Goal: Task Accomplishment & Management: Complete application form

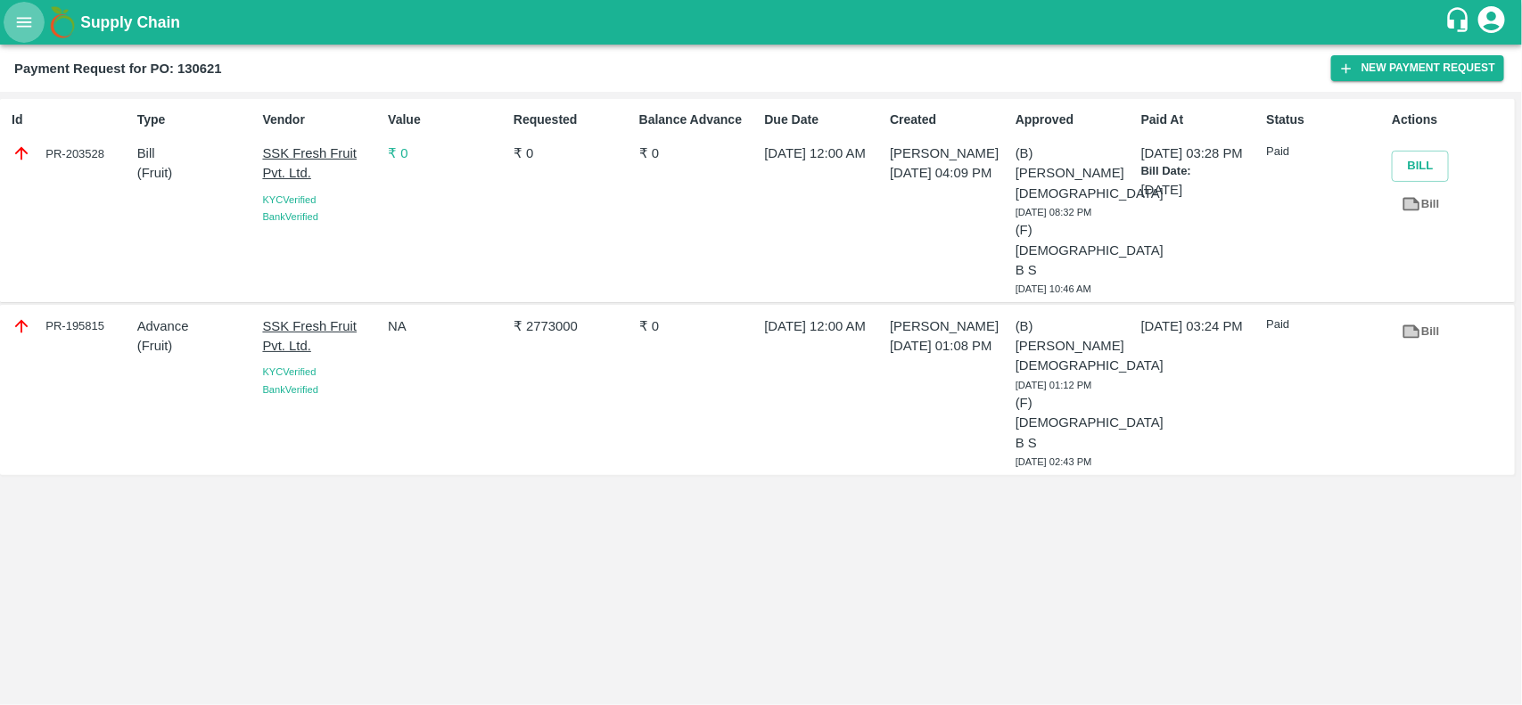
drag, startPoint x: 0, startPoint y: 0, endPoint x: 29, endPoint y: 7, distance: 29.4
click at [29, 7] on button "open drawer" at bounding box center [24, 22] width 41 height 41
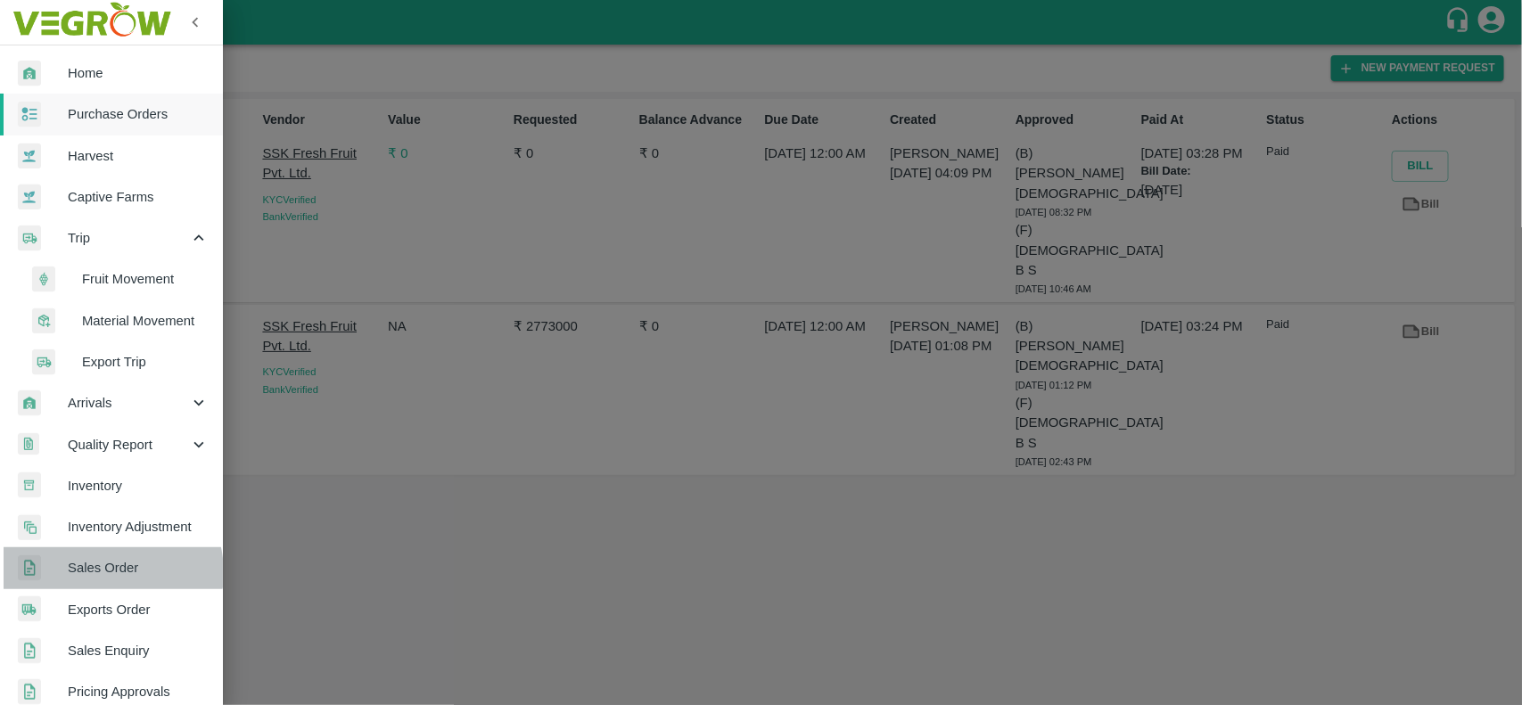
click at [107, 572] on span "Sales Order" at bounding box center [138, 568] width 141 height 20
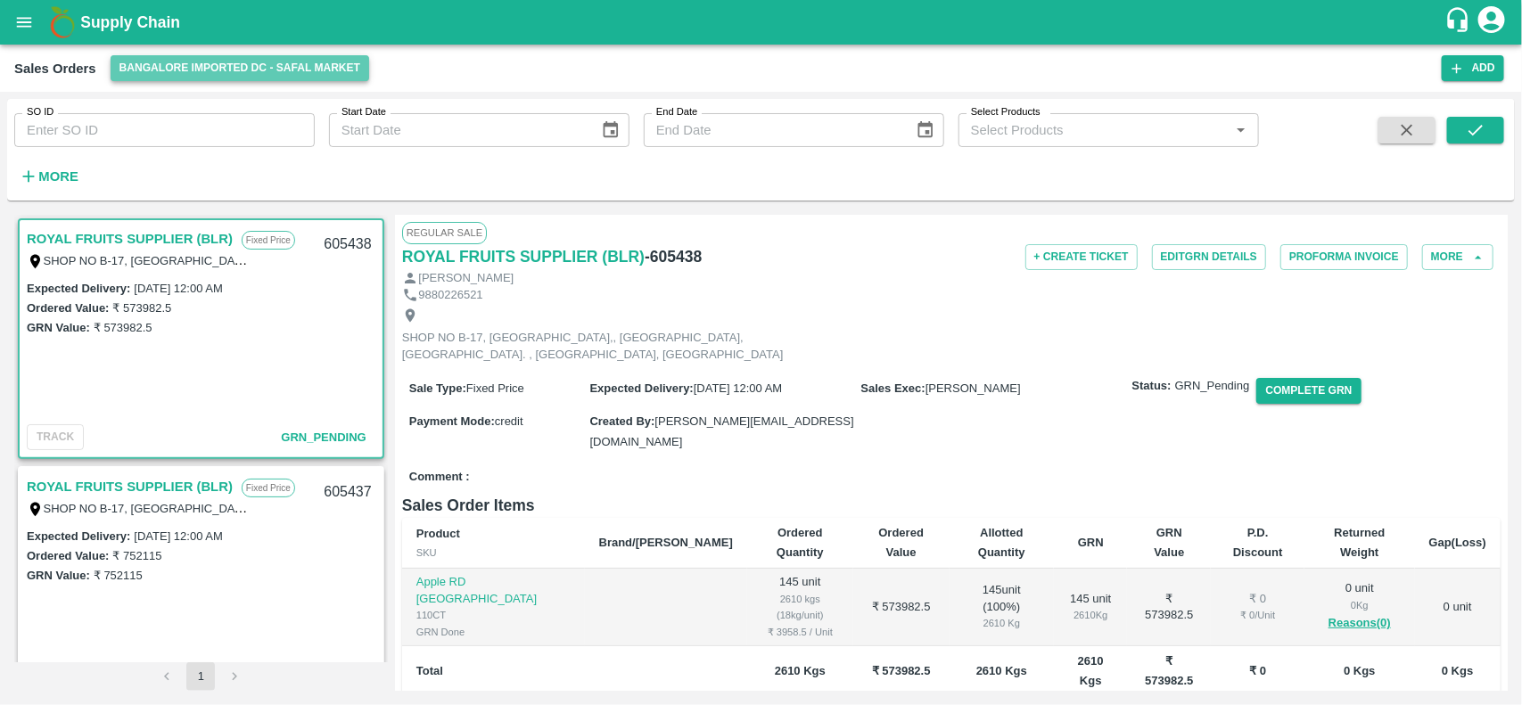
click at [165, 60] on button "Bangalore Imported DC - Safal Market" at bounding box center [240, 68] width 259 height 26
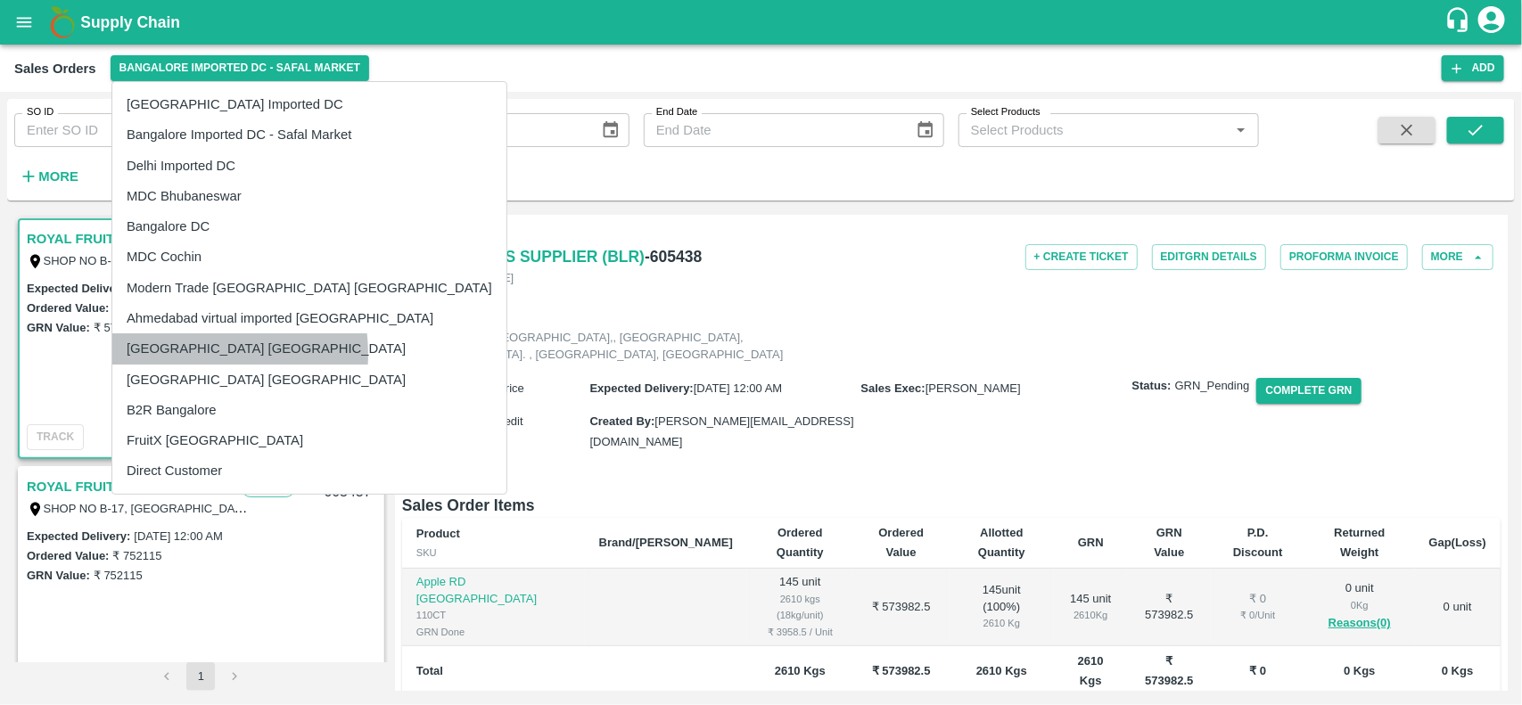
click at [185, 354] on li "[GEOGRAPHIC_DATA] [GEOGRAPHIC_DATA]" at bounding box center [309, 348] width 394 height 30
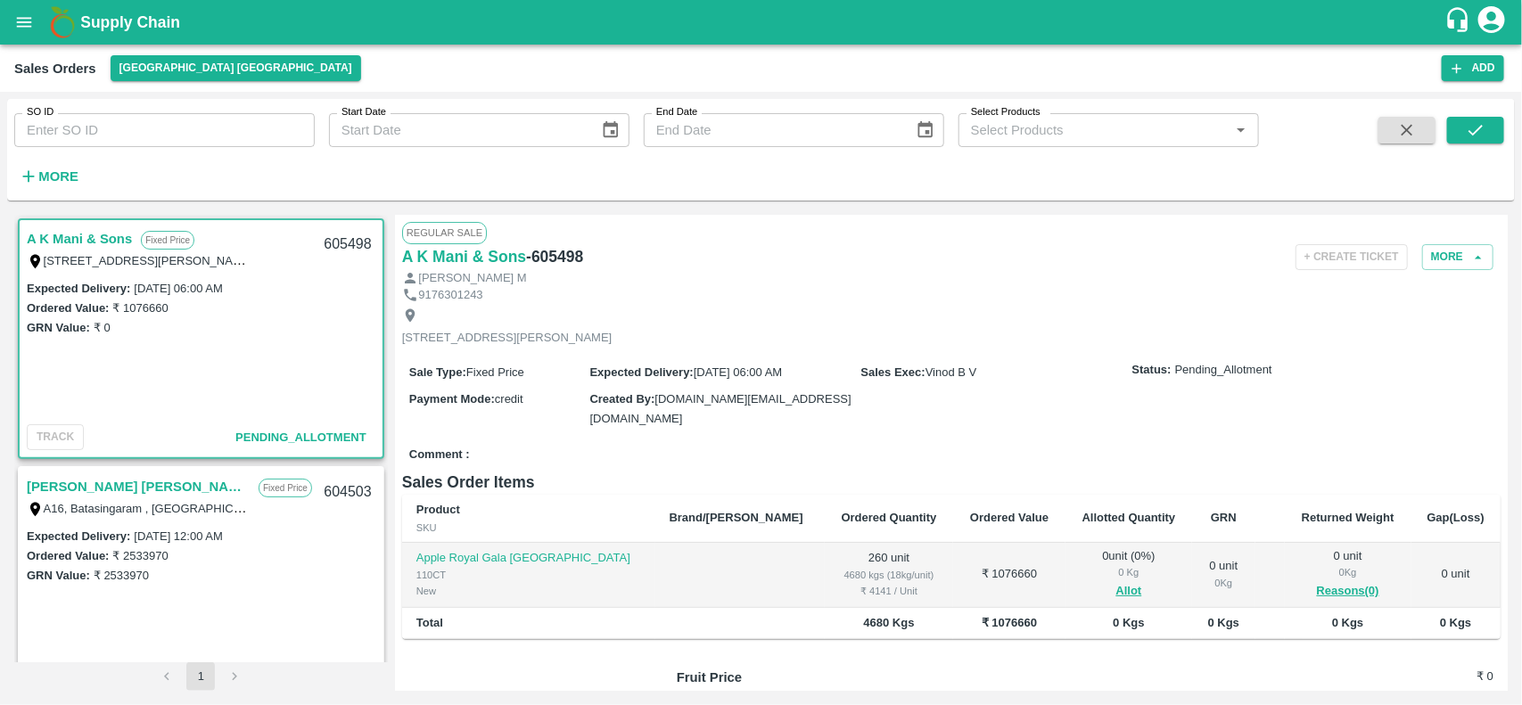
click at [1273, 337] on div "[STREET_ADDRESS][PERSON_NAME]" at bounding box center [951, 326] width 1098 height 47
click at [1473, 261] on icon "button" at bounding box center [1478, 258] width 16 height 16
click at [1442, 265] on button "More" at bounding box center [1457, 257] width 71 height 26
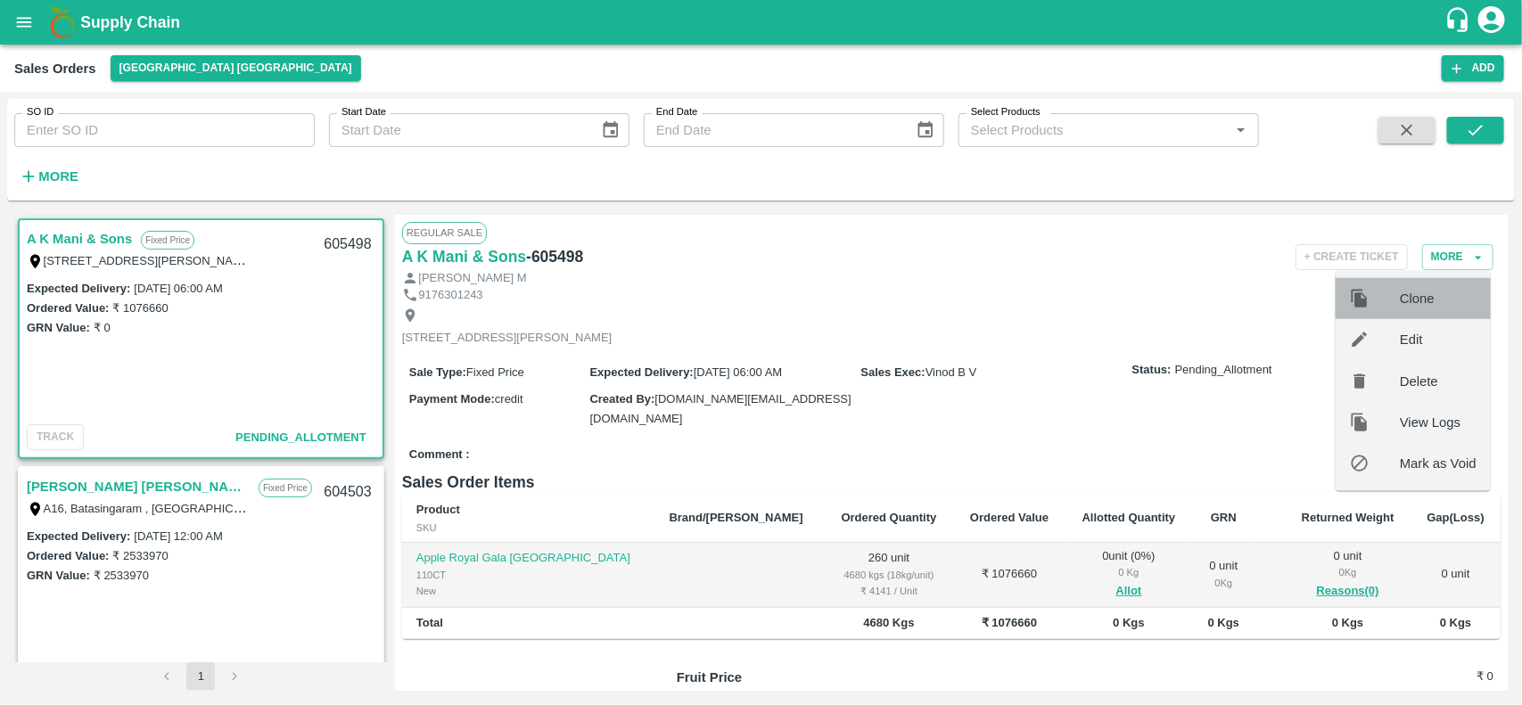
click at [1409, 306] on span "Clone" at bounding box center [1438, 299] width 77 height 20
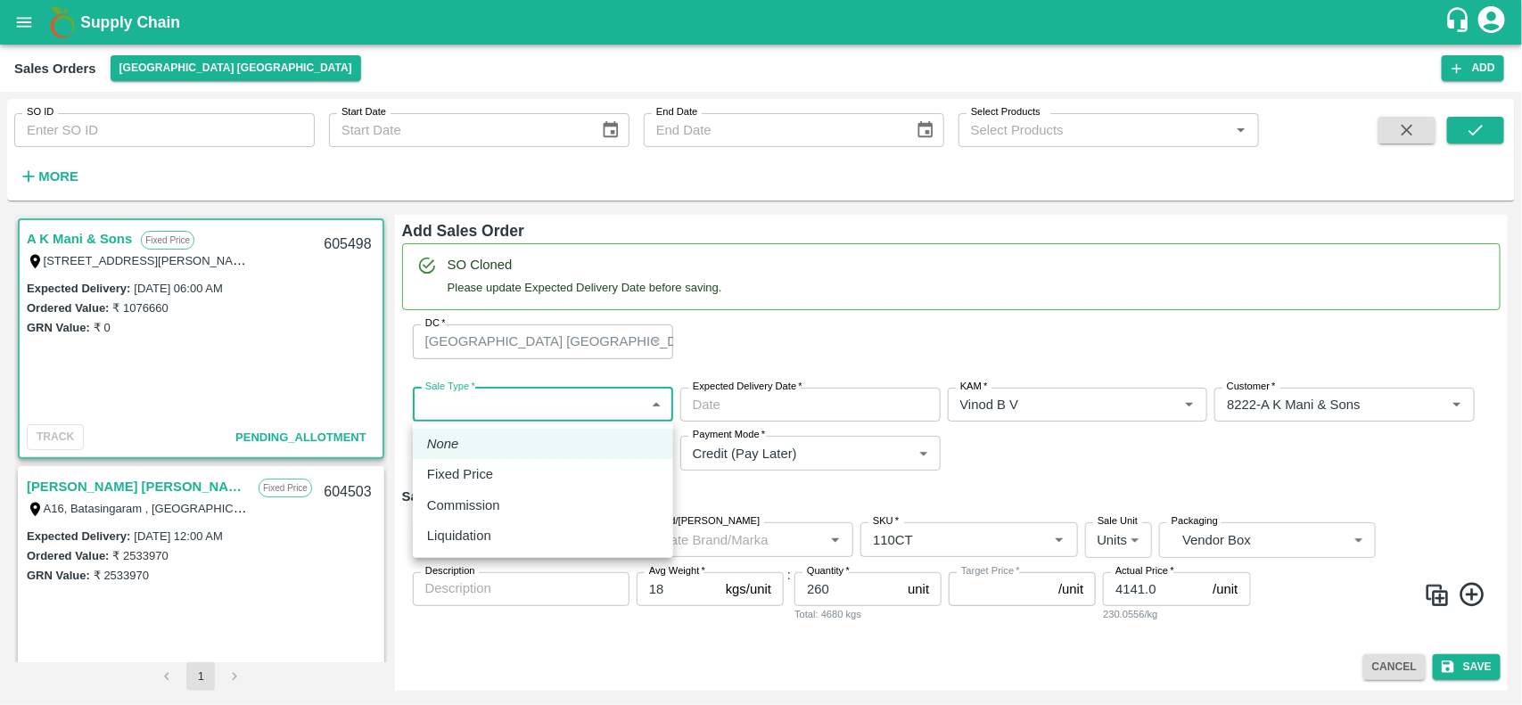
click at [587, 395] on body "Supply Chain Sales Orders [GEOGRAPHIC_DATA] [GEOGRAPHIC_DATA] Add SO ID SO ID S…" at bounding box center [761, 352] width 1522 height 705
click at [488, 479] on p "Fixed Price" at bounding box center [460, 474] width 66 height 20
type input "1"
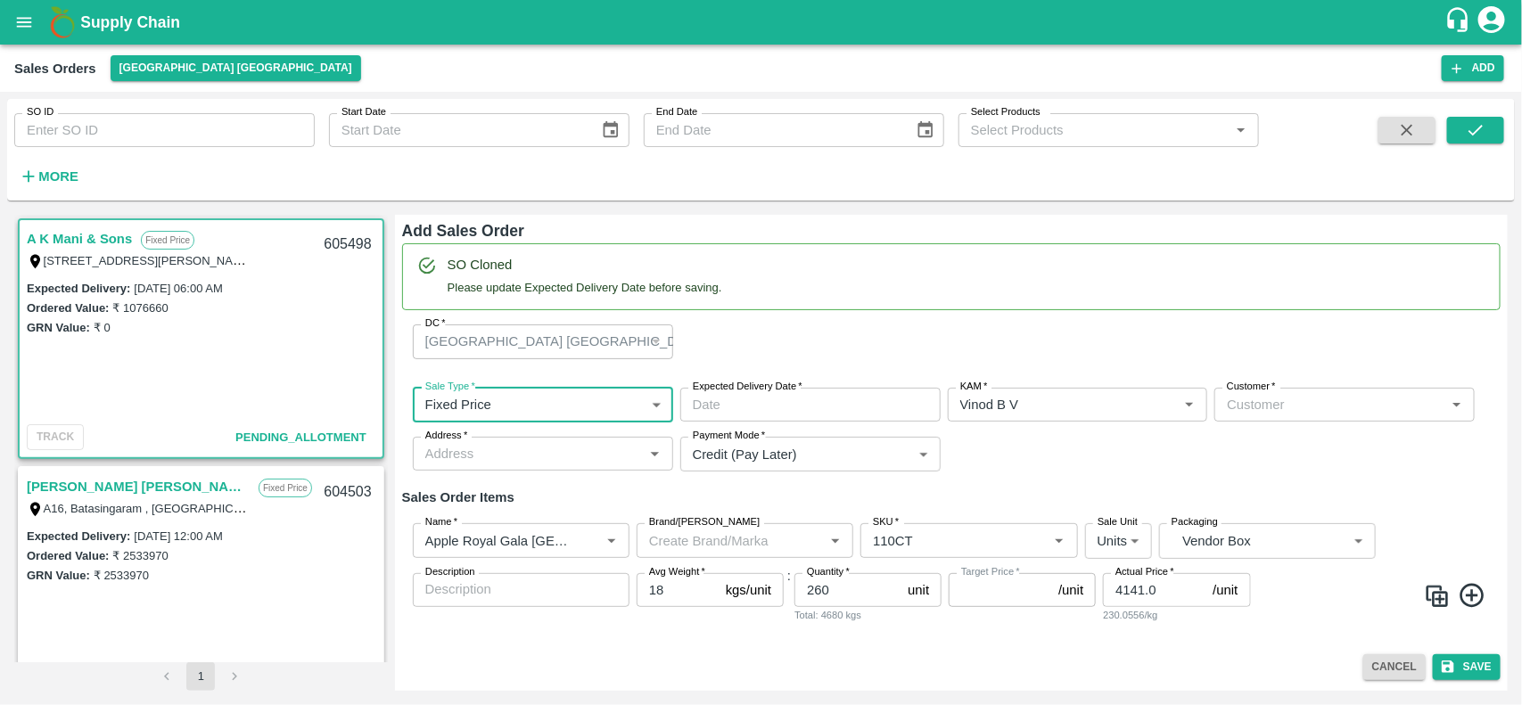
type input "DD/MM/YYYY hh:mm aa"
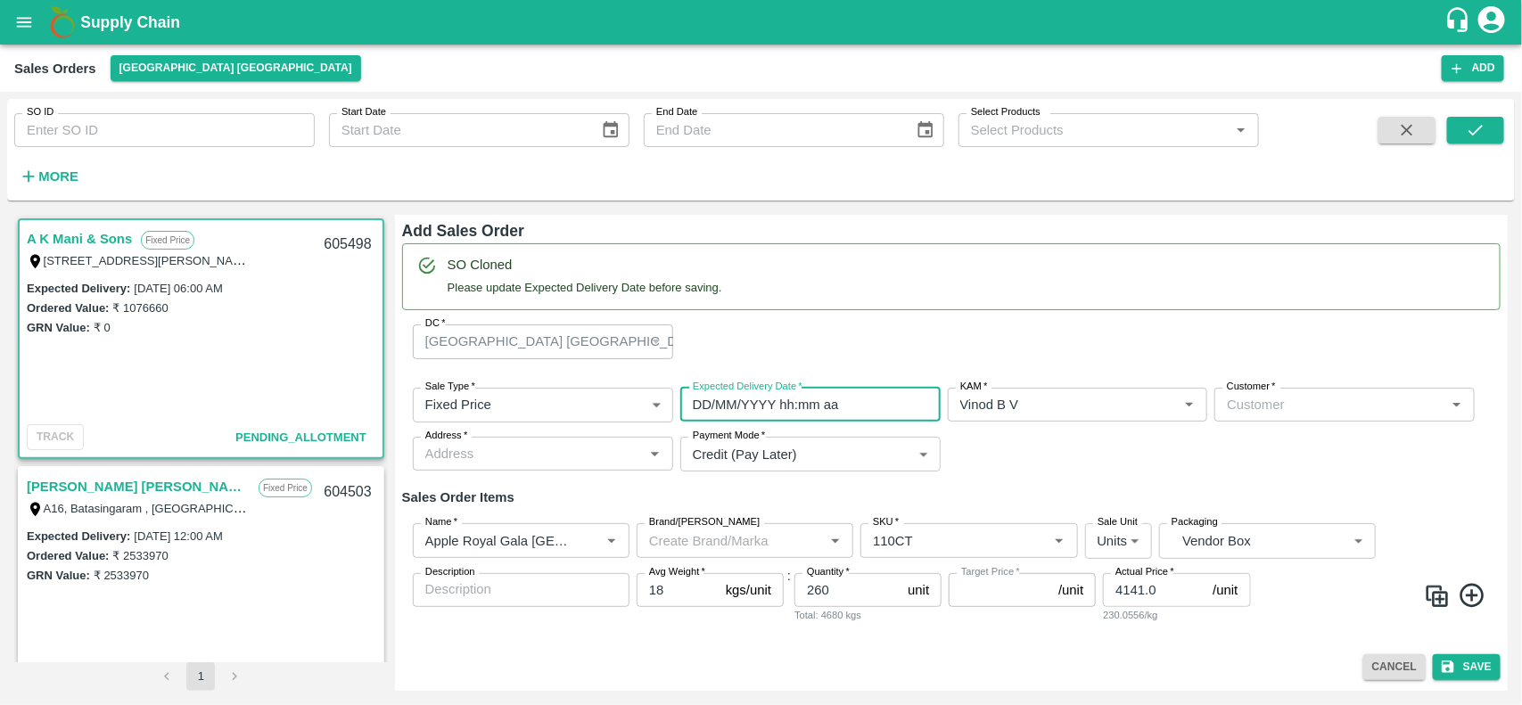
click at [716, 395] on input "DD/MM/YYYY hh:mm aa" at bounding box center [804, 405] width 248 height 34
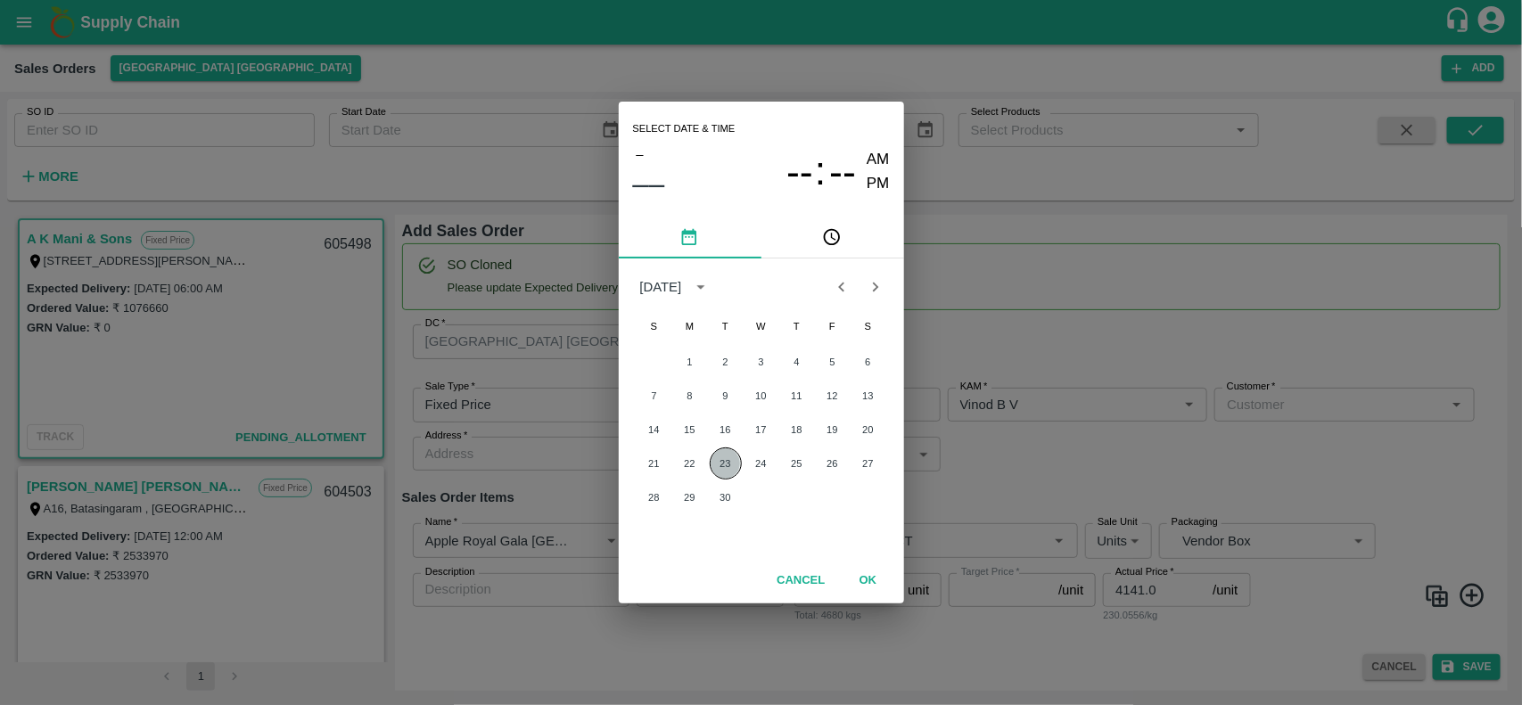
click at [729, 465] on button "23" at bounding box center [726, 464] width 32 height 32
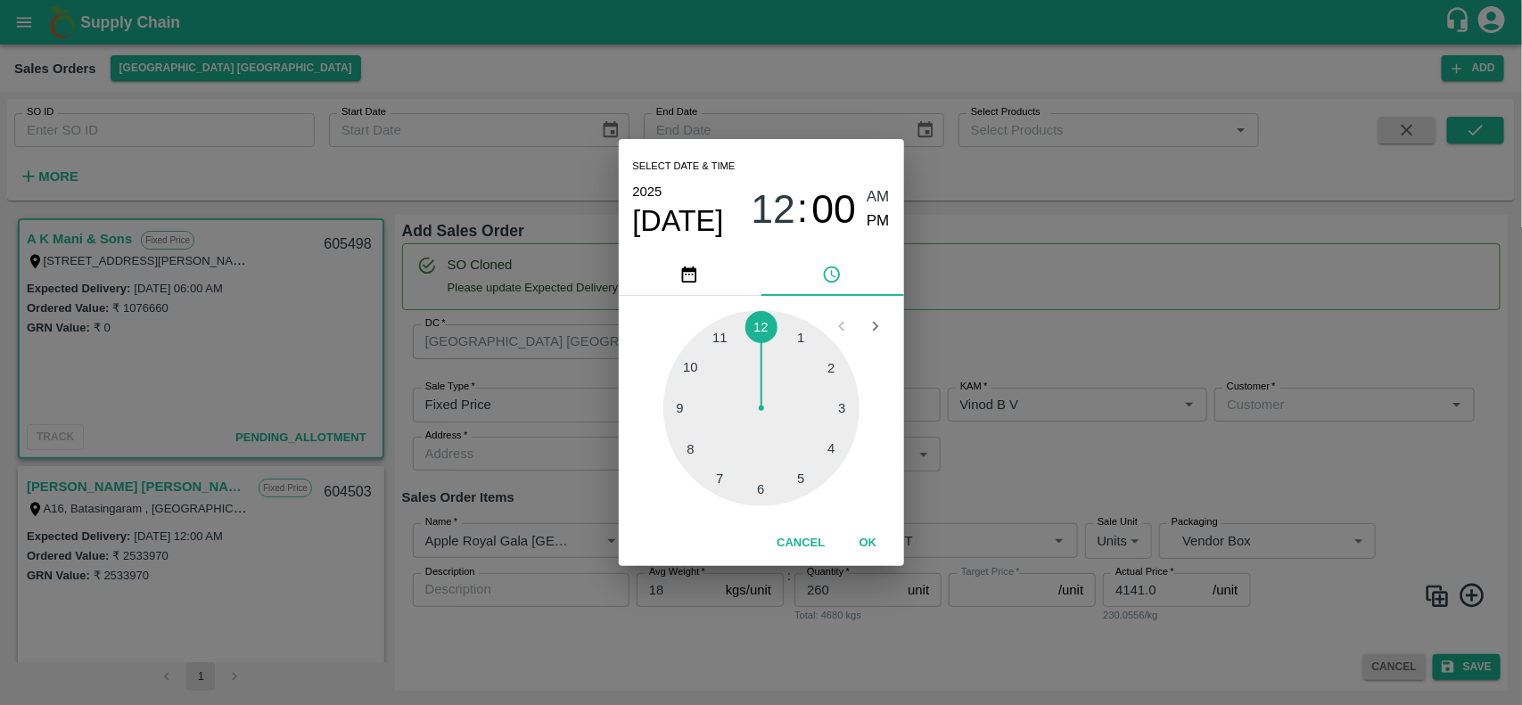
type input "[DATE] 12:00 AM"
type input "NA"
click at [1264, 408] on div "Select date & time [DATE] 12 : 00 AM PM 1 2 3 4 5 6 7 8 9 10 11 12 Cancel OK" at bounding box center [761, 352] width 1522 height 705
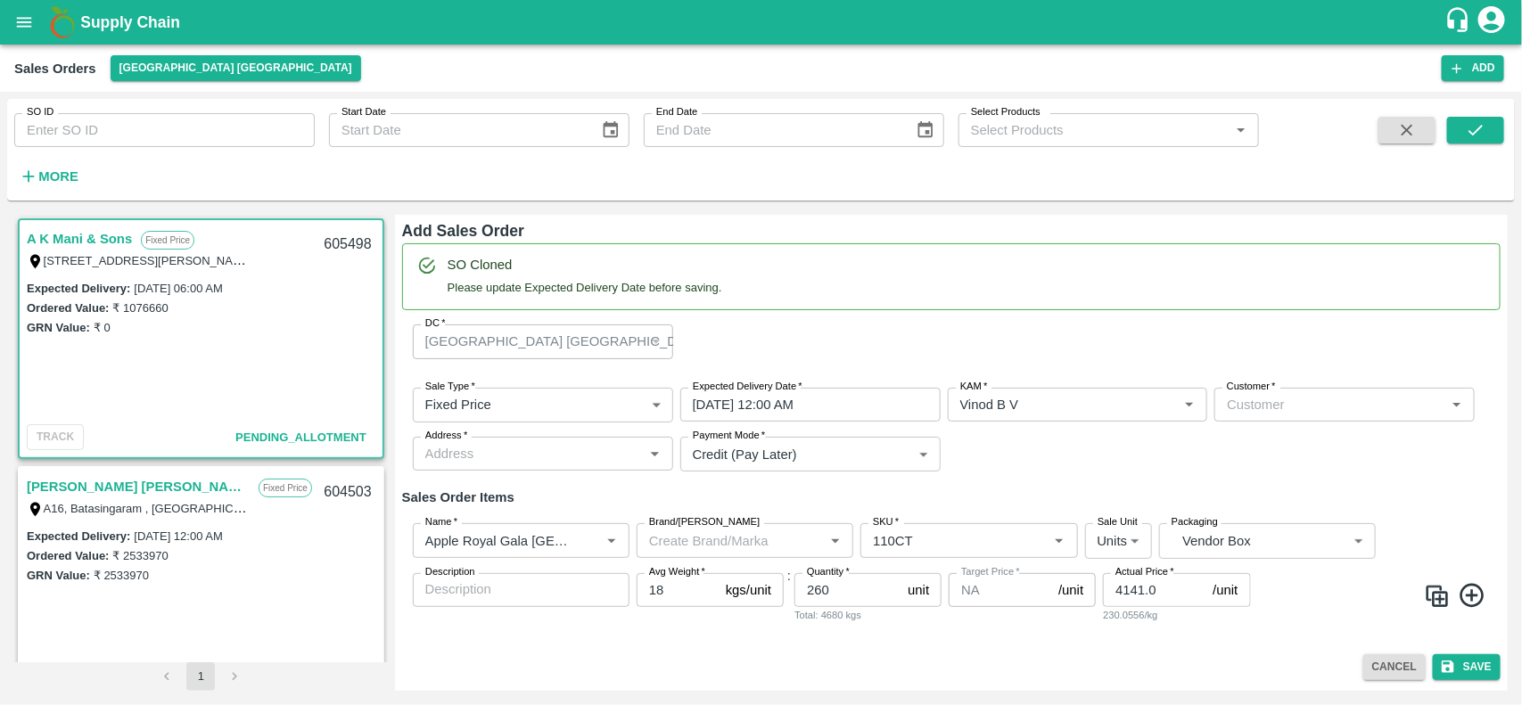
click at [1264, 408] on div "Select date & time [DATE] 12 : 00 AM PM 1 2 3 4 5 6 7 8 9 10 11 12 Cancel OK" at bounding box center [761, 352] width 1522 height 705
click at [1264, 408] on input "Customer   *" at bounding box center [1330, 404] width 220 height 23
type input "a"
type input "A"
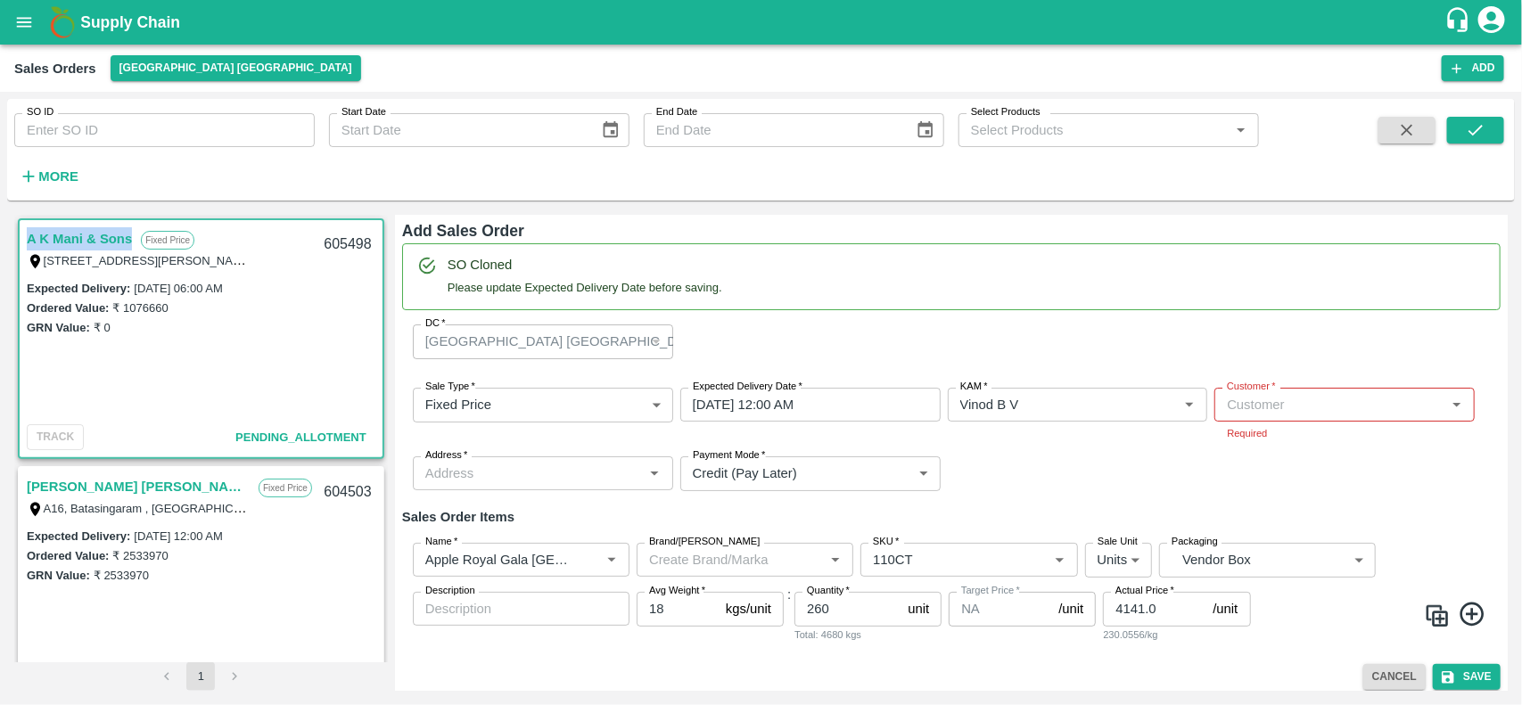
drag, startPoint x: 27, startPoint y: 229, endPoint x: 127, endPoint y: 234, distance: 100.8
click at [127, 234] on link "A K Mani & Sons" at bounding box center [79, 238] width 105 height 23
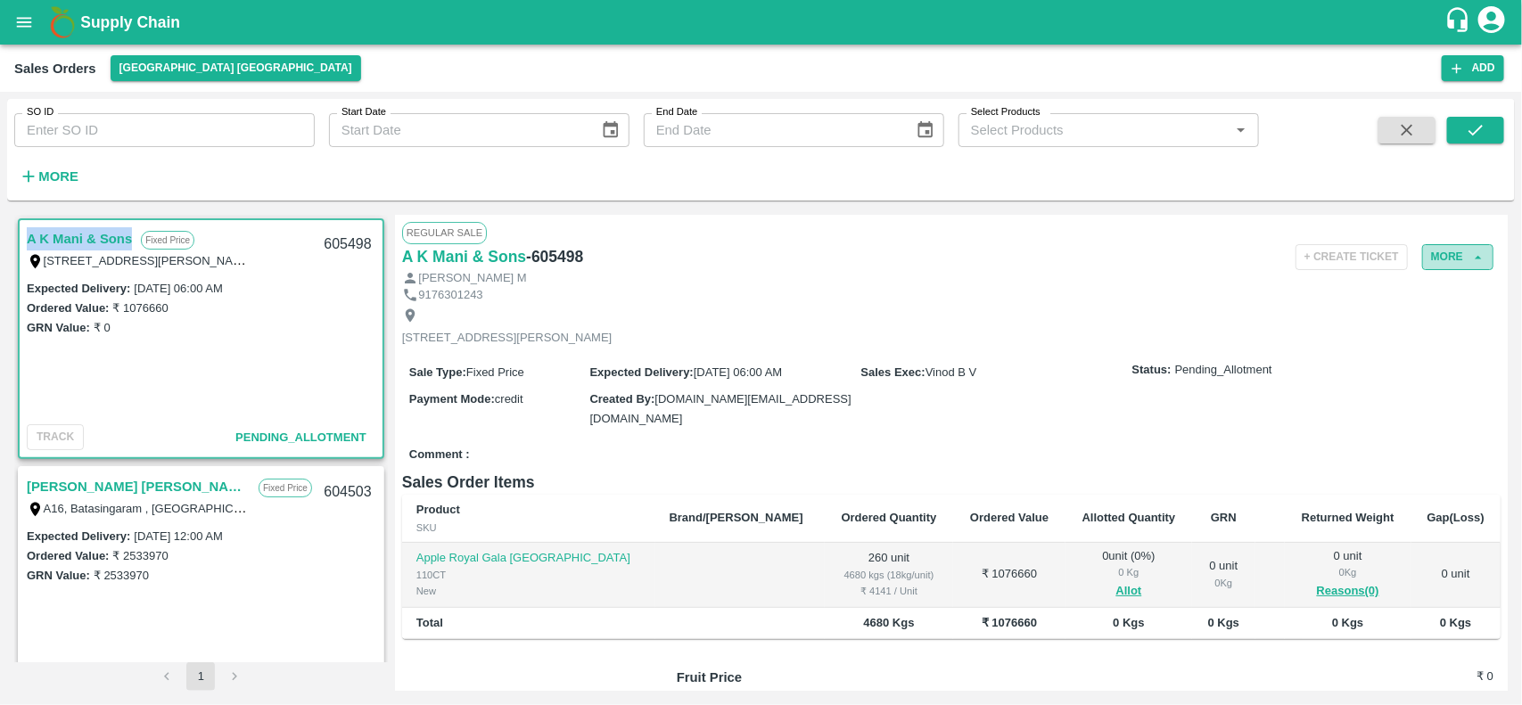
click at [1428, 264] on button "More" at bounding box center [1457, 257] width 71 height 26
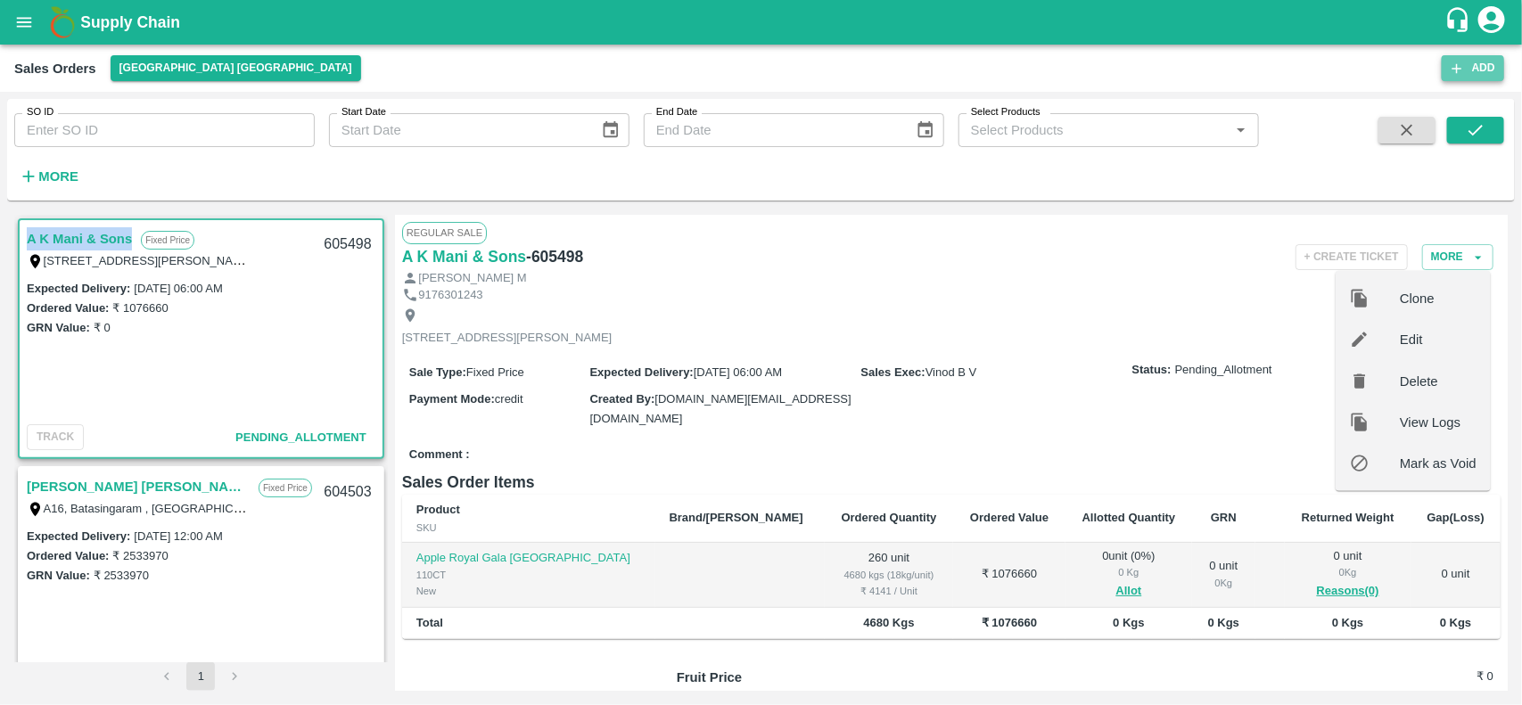
click at [1485, 59] on button "Add" at bounding box center [1473, 68] width 62 height 26
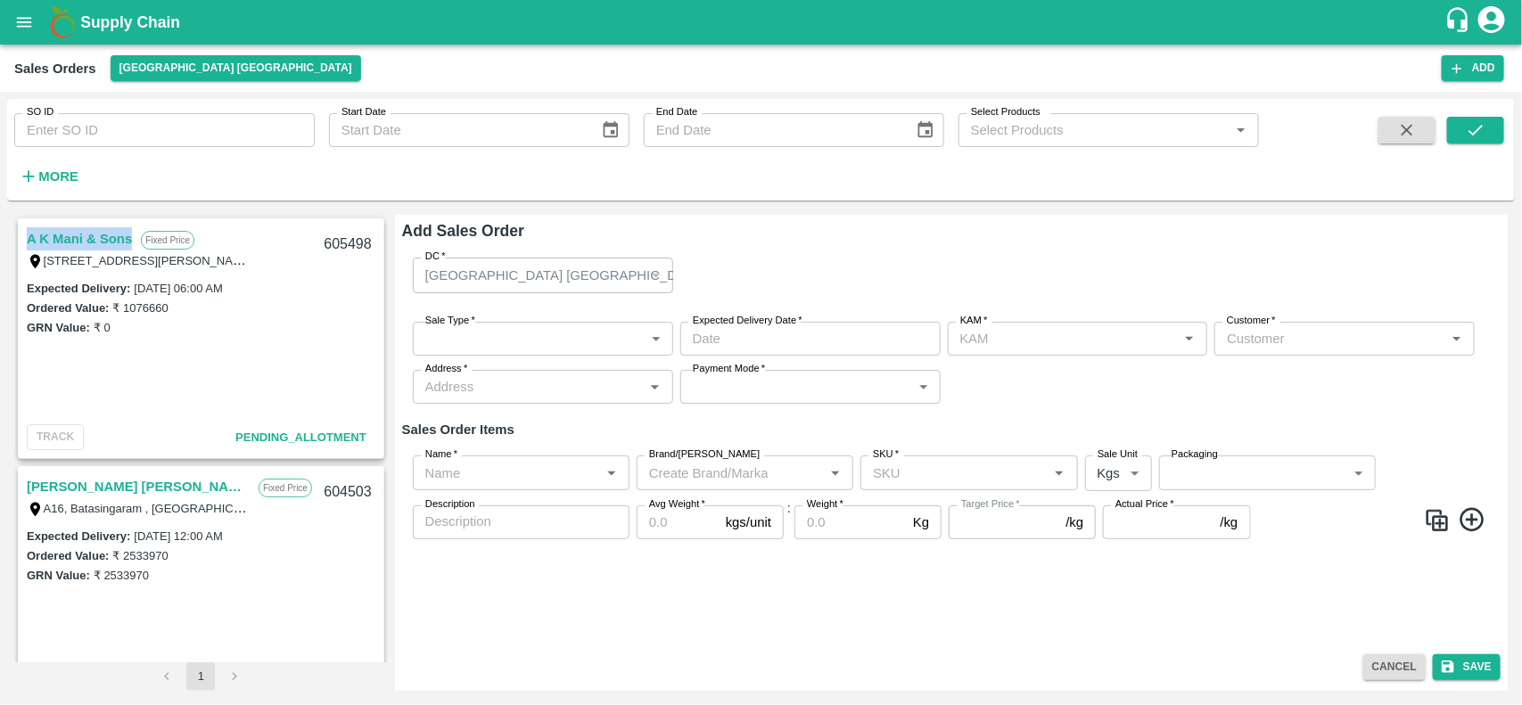
type input "[PERSON_NAME]"
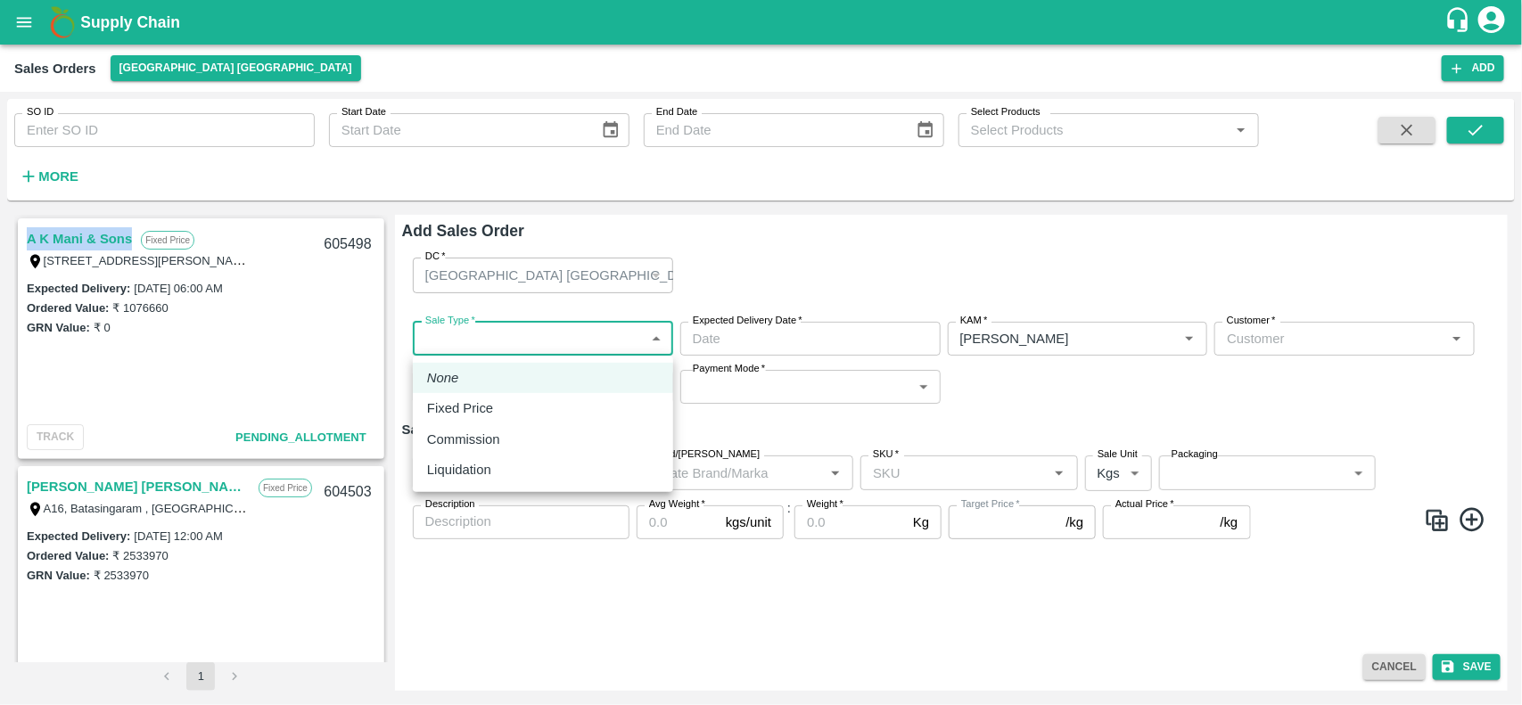
click at [522, 333] on body "Supply Chain Sales Orders [GEOGRAPHIC_DATA] [GEOGRAPHIC_DATA] Add SO ID SO ID S…" at bounding box center [761, 352] width 1522 height 705
click at [478, 412] on p "Fixed Price" at bounding box center [460, 409] width 66 height 20
type input "1"
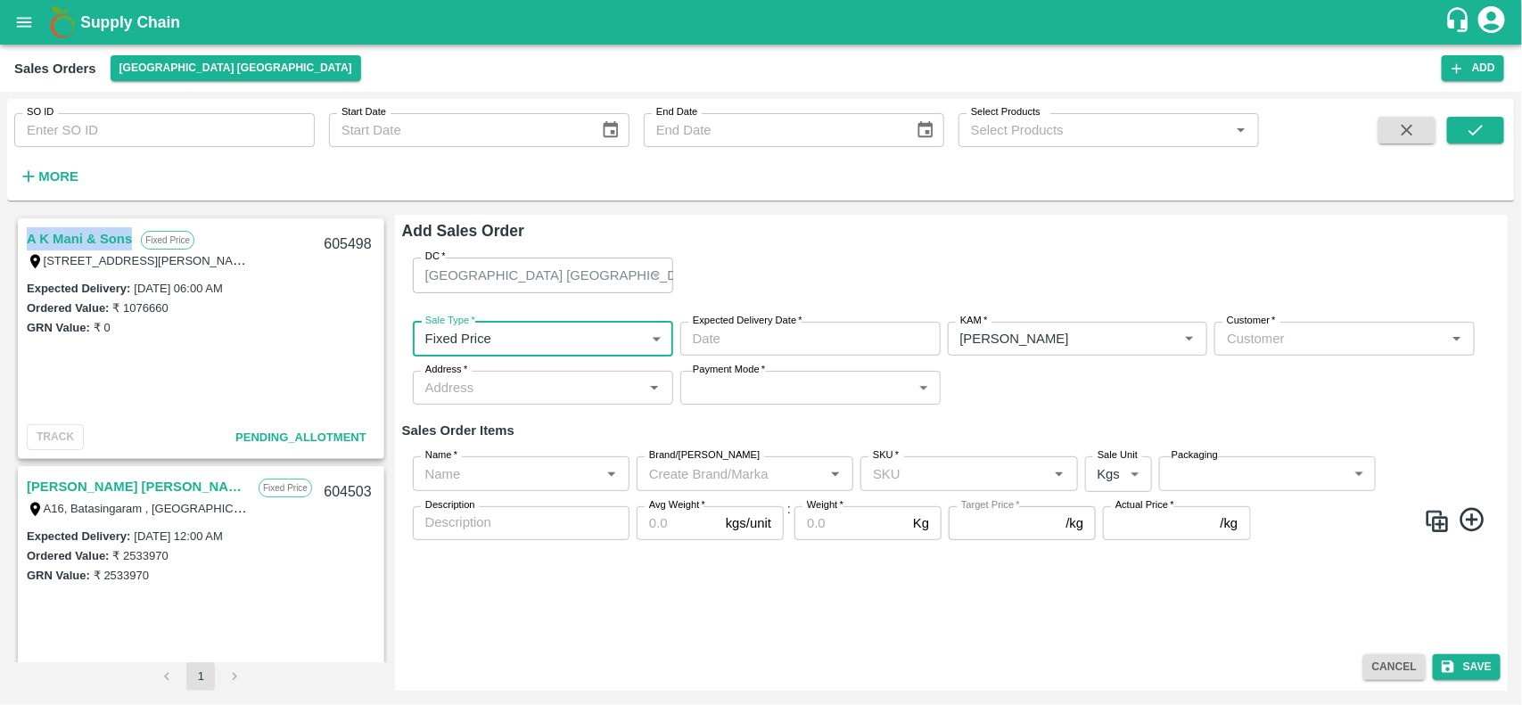
type input "DD/MM/YYYY hh:mm aa"
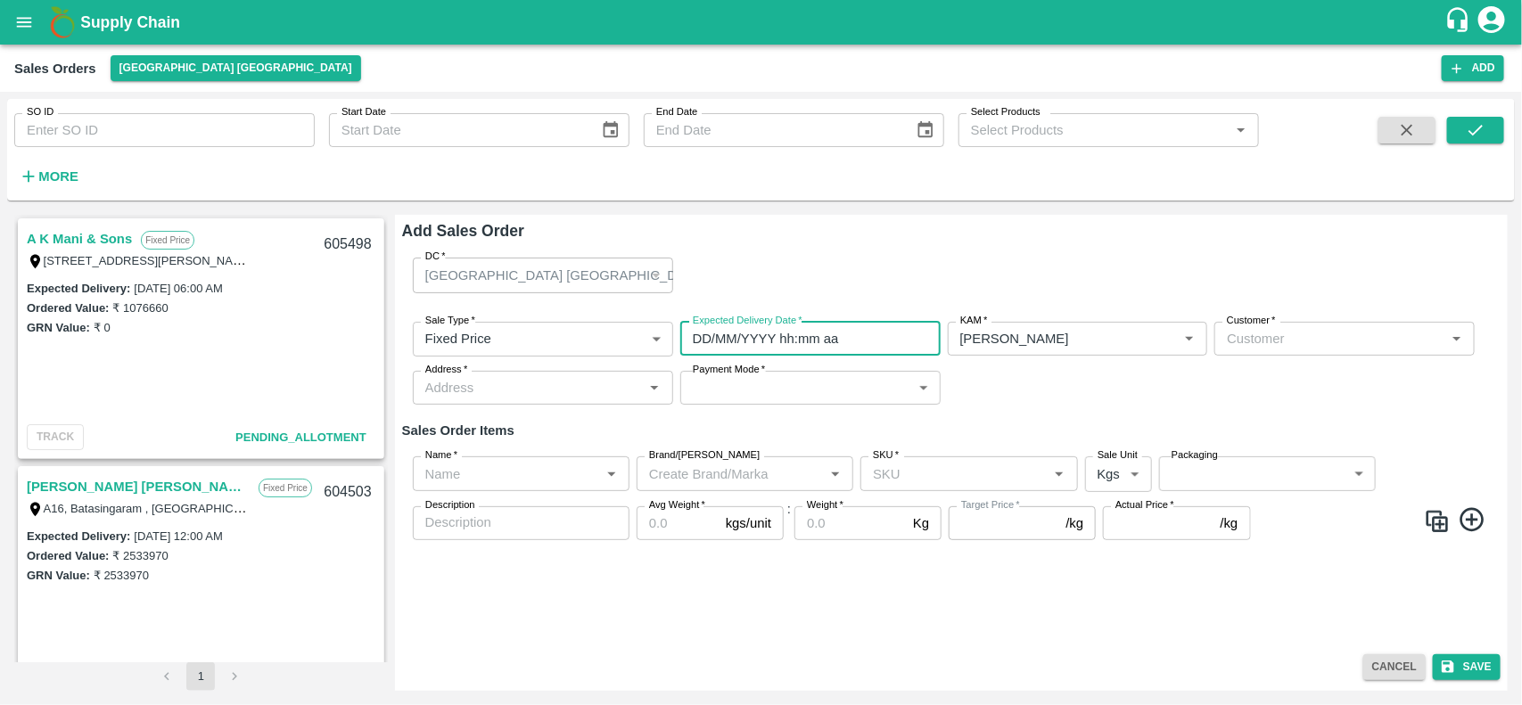
click at [714, 339] on input "DD/MM/YYYY hh:mm aa" at bounding box center [804, 339] width 248 height 34
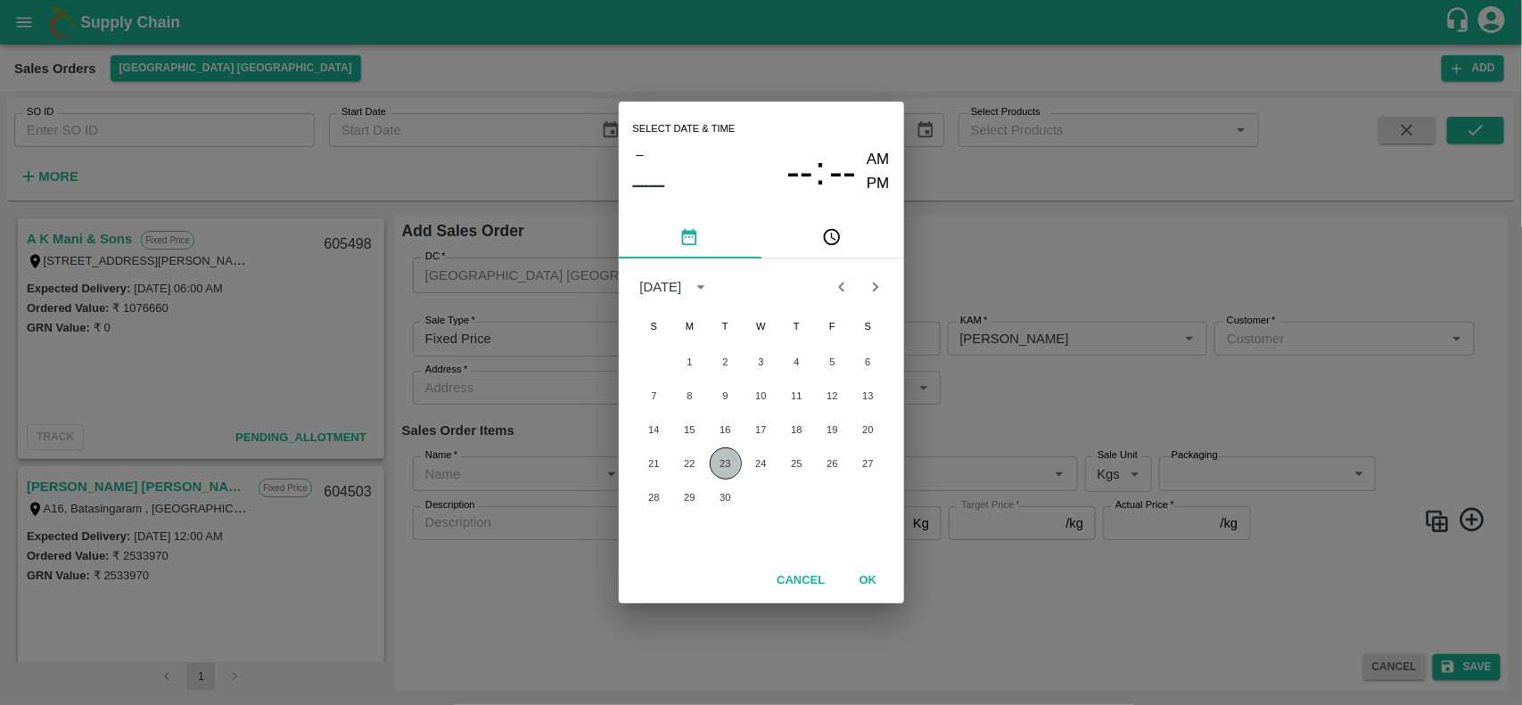
click at [731, 473] on button "23" at bounding box center [726, 464] width 32 height 32
type input "[DATE] 12:00 AM"
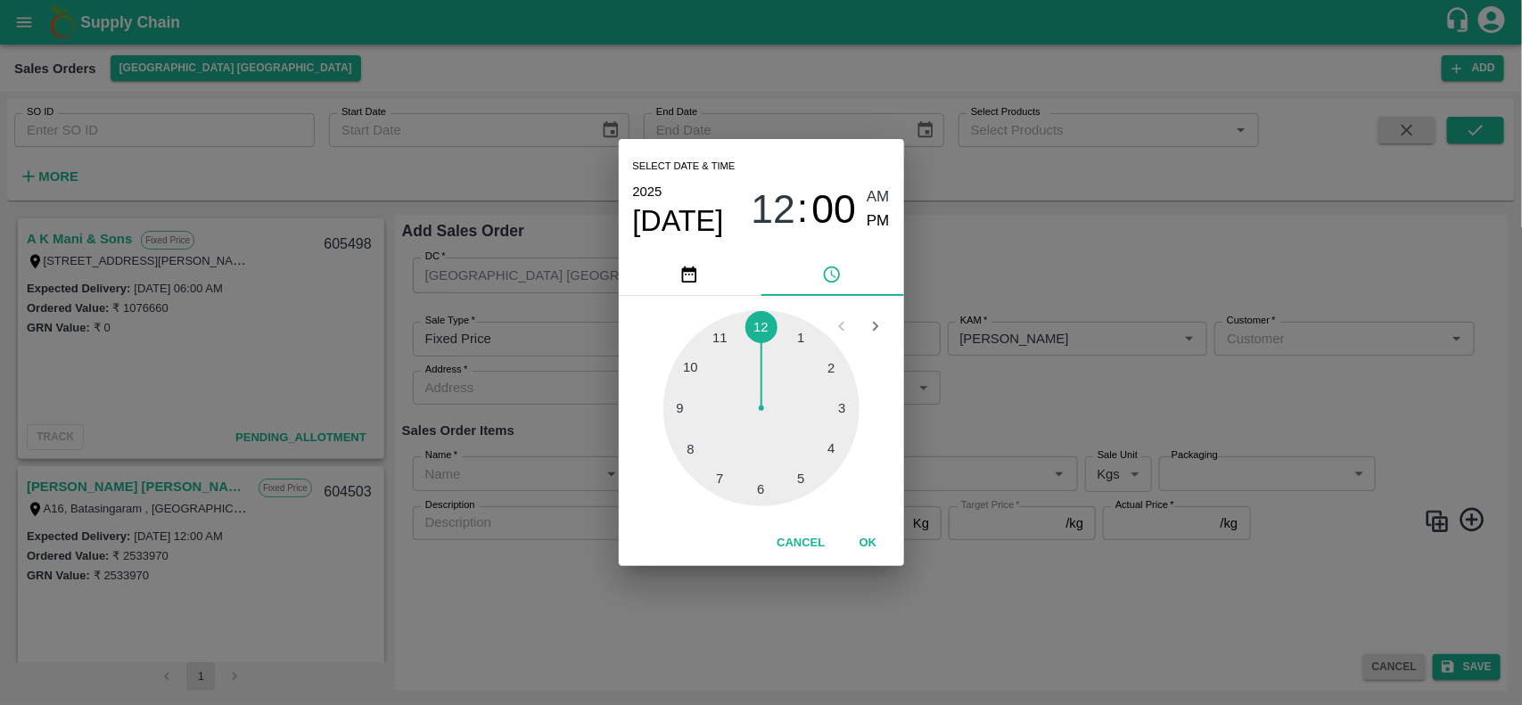
click at [1116, 334] on div "Select date & time [DATE] 12 : 00 AM PM 1 2 3 4 5 6 7 8 9 10 11 12 Cancel OK" at bounding box center [761, 352] width 1522 height 705
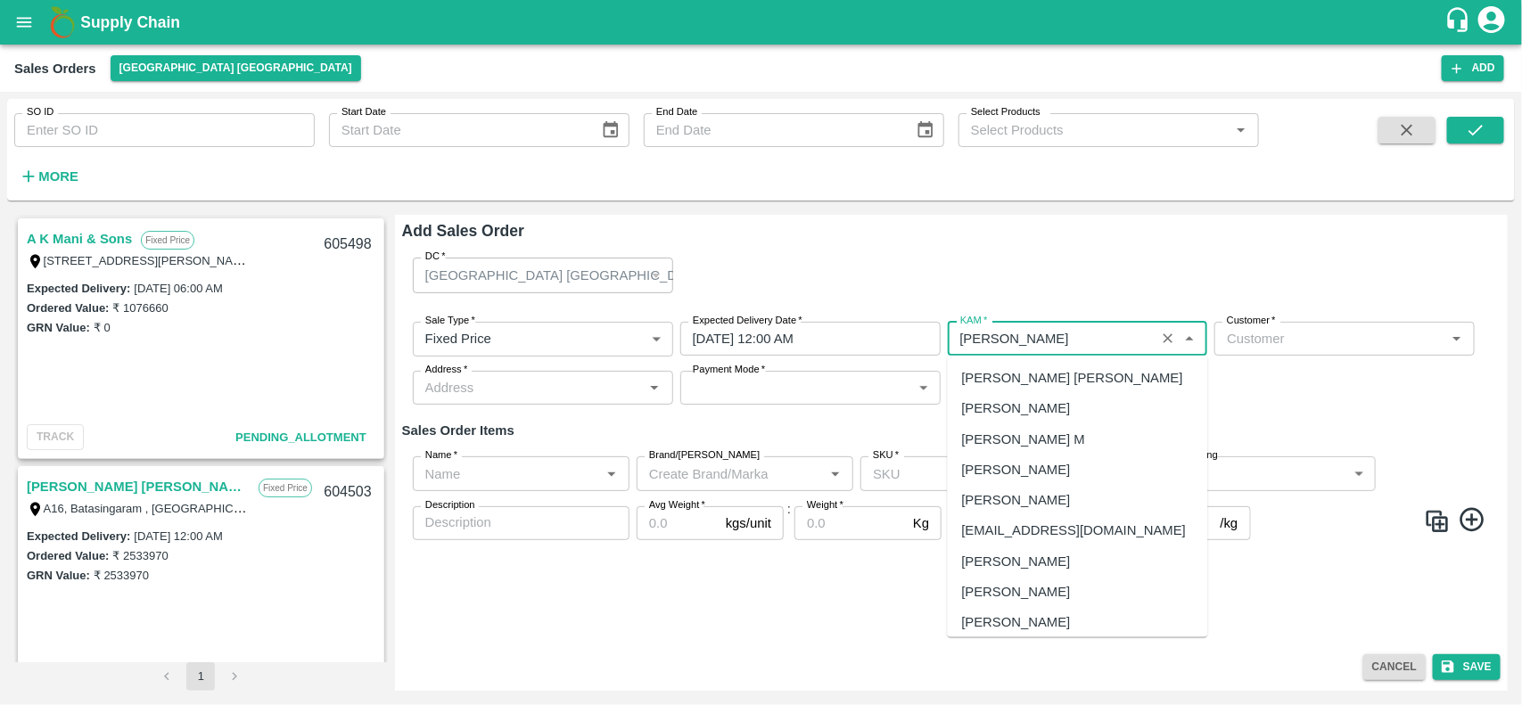
click at [1116, 334] on input "KAM   *" at bounding box center [1051, 338] width 197 height 23
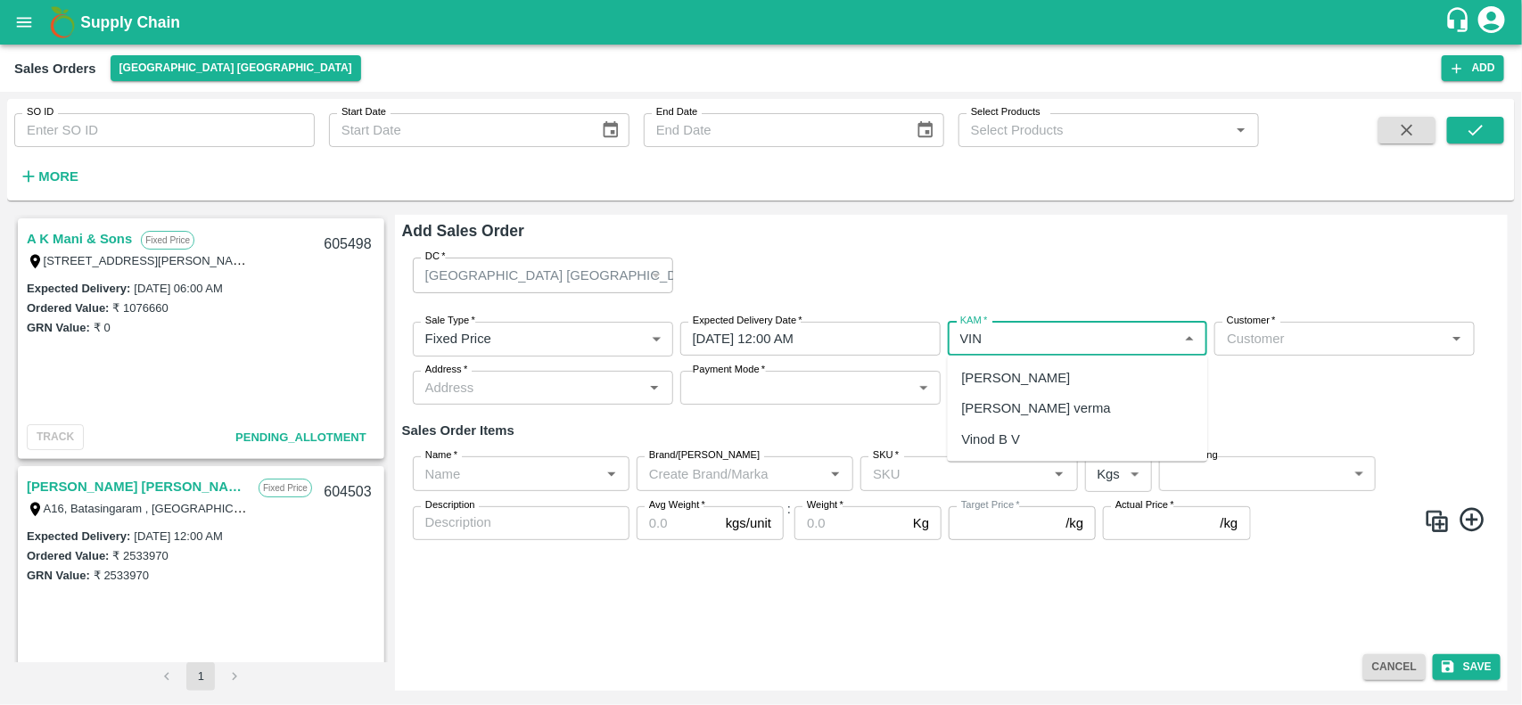
click at [1041, 438] on div "Vinod B V" at bounding box center [1078, 438] width 260 height 30
click at [1120, 383] on div "Vinod B V" at bounding box center [1078, 378] width 260 height 30
type input "Vinod B V"
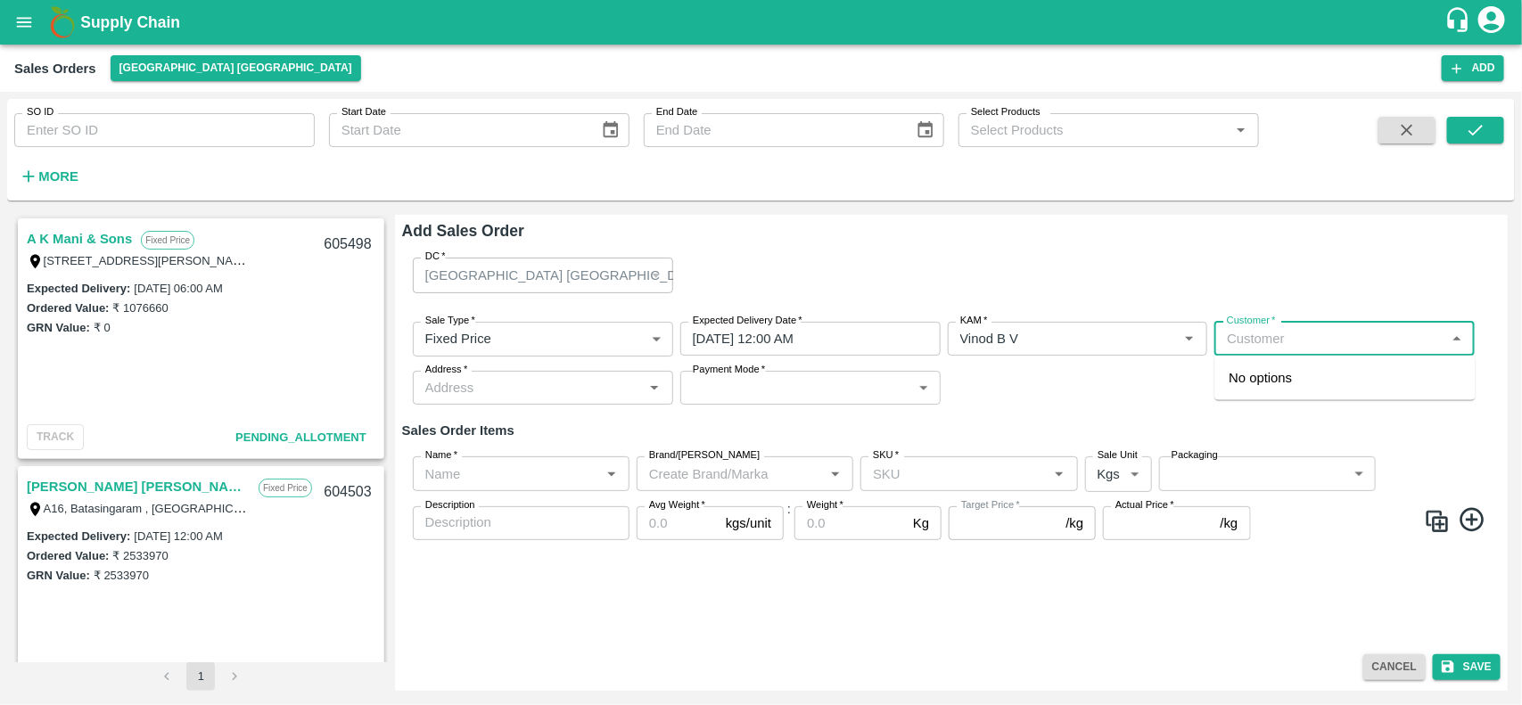
click at [1295, 335] on input "Customer   *" at bounding box center [1330, 338] width 220 height 23
paste input "A K Mani & Sons"
type input "A K Mani & Sons"
click at [1117, 380] on div "Sale Type   * Fixed Price 1 Sale Type Expected Delivery Date   * [DATE] 12:00 A…" at bounding box center [951, 364] width 1098 height 112
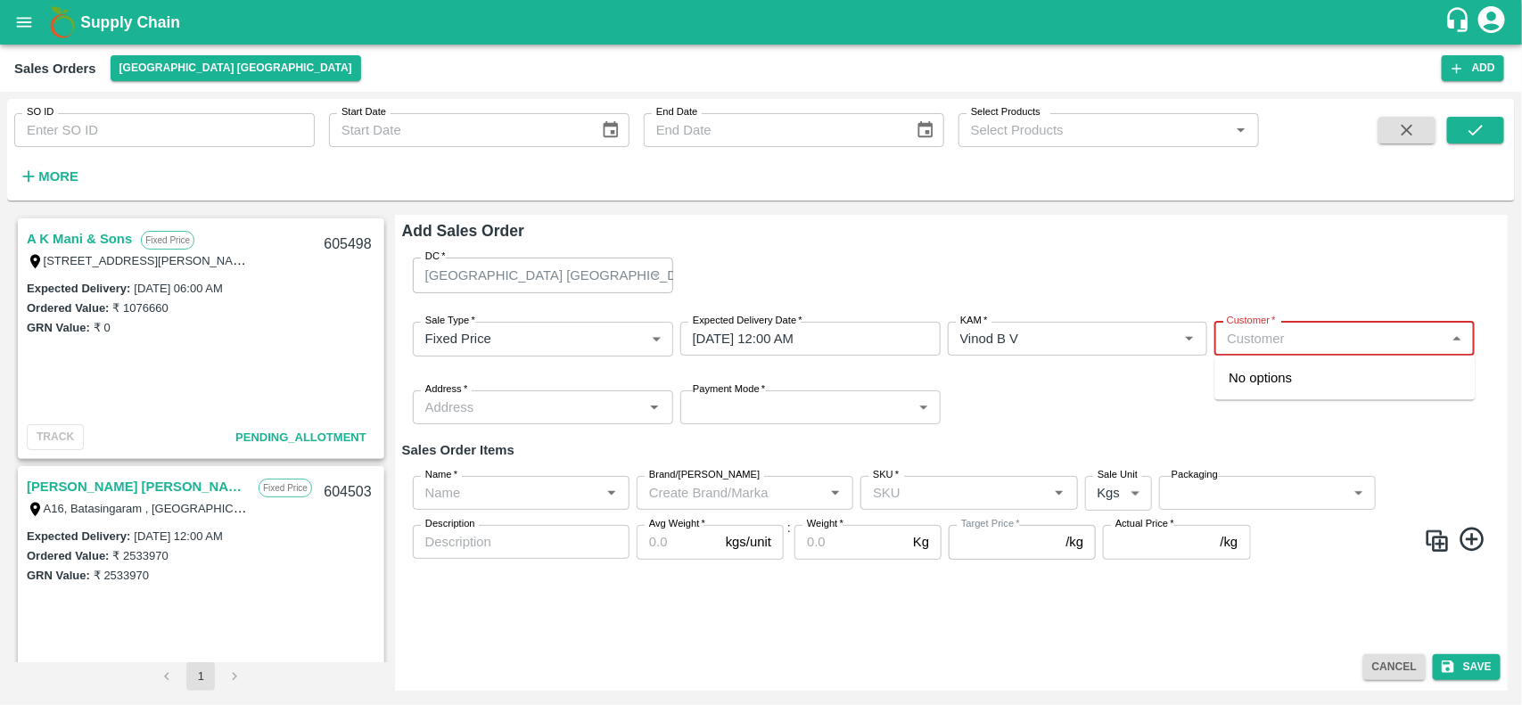
click at [1253, 343] on input "Customer   *" at bounding box center [1330, 338] width 220 height 23
paste input "A K Mani & Sons"
click at [1253, 343] on input "Customer   *" at bounding box center [1330, 338] width 220 height 23
click at [1355, 340] on input "Customer   *" at bounding box center [1330, 338] width 220 height 23
click at [1220, 370] on div "No options" at bounding box center [1345, 378] width 260 height 45
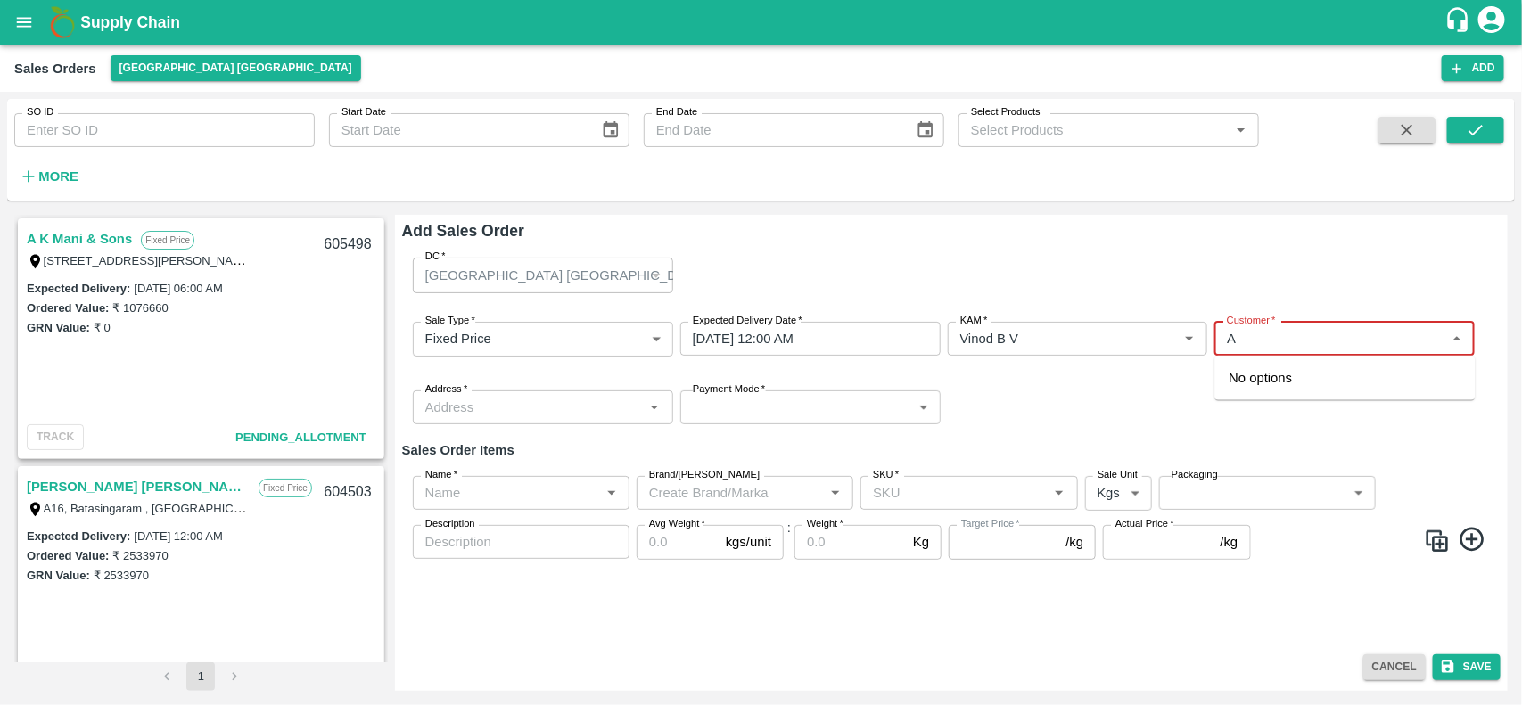
type input "A"
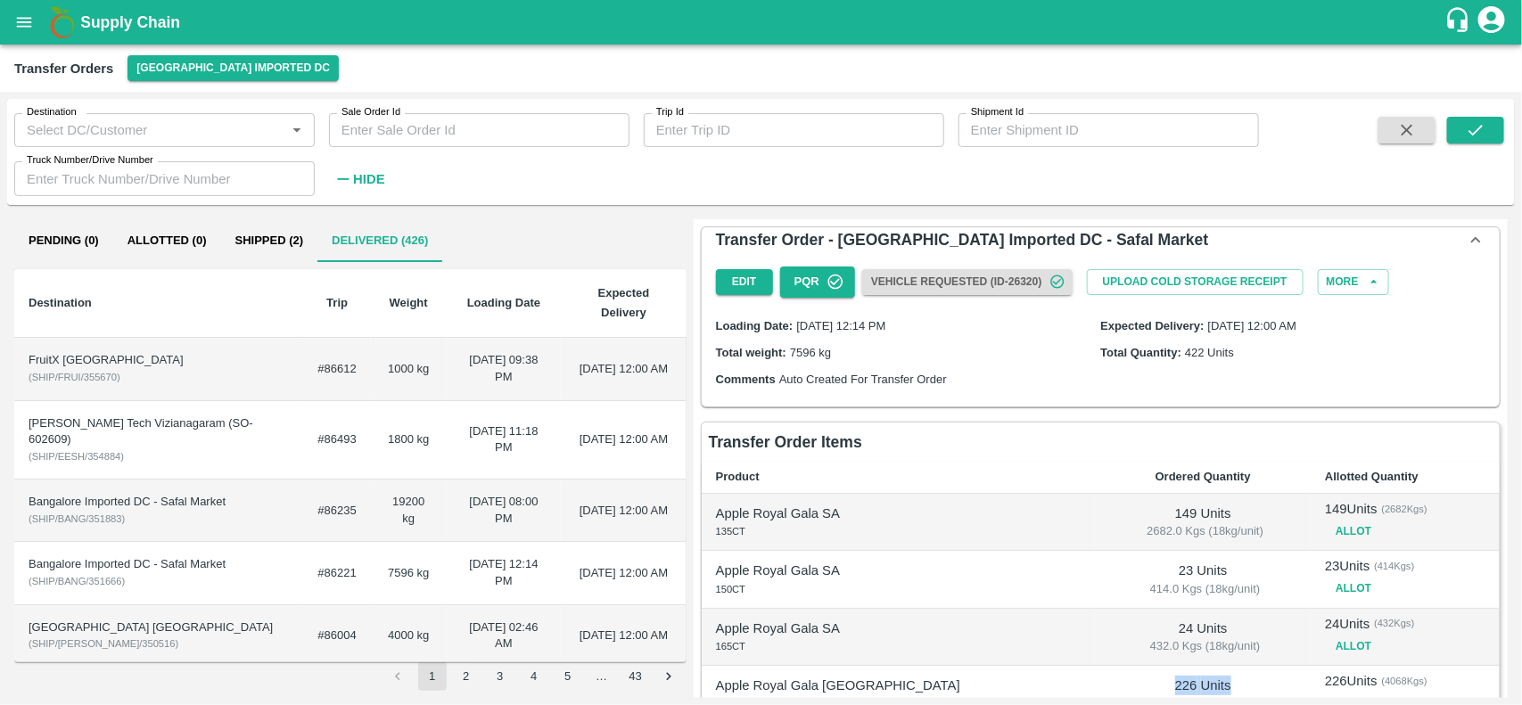
scroll to position [77, 0]
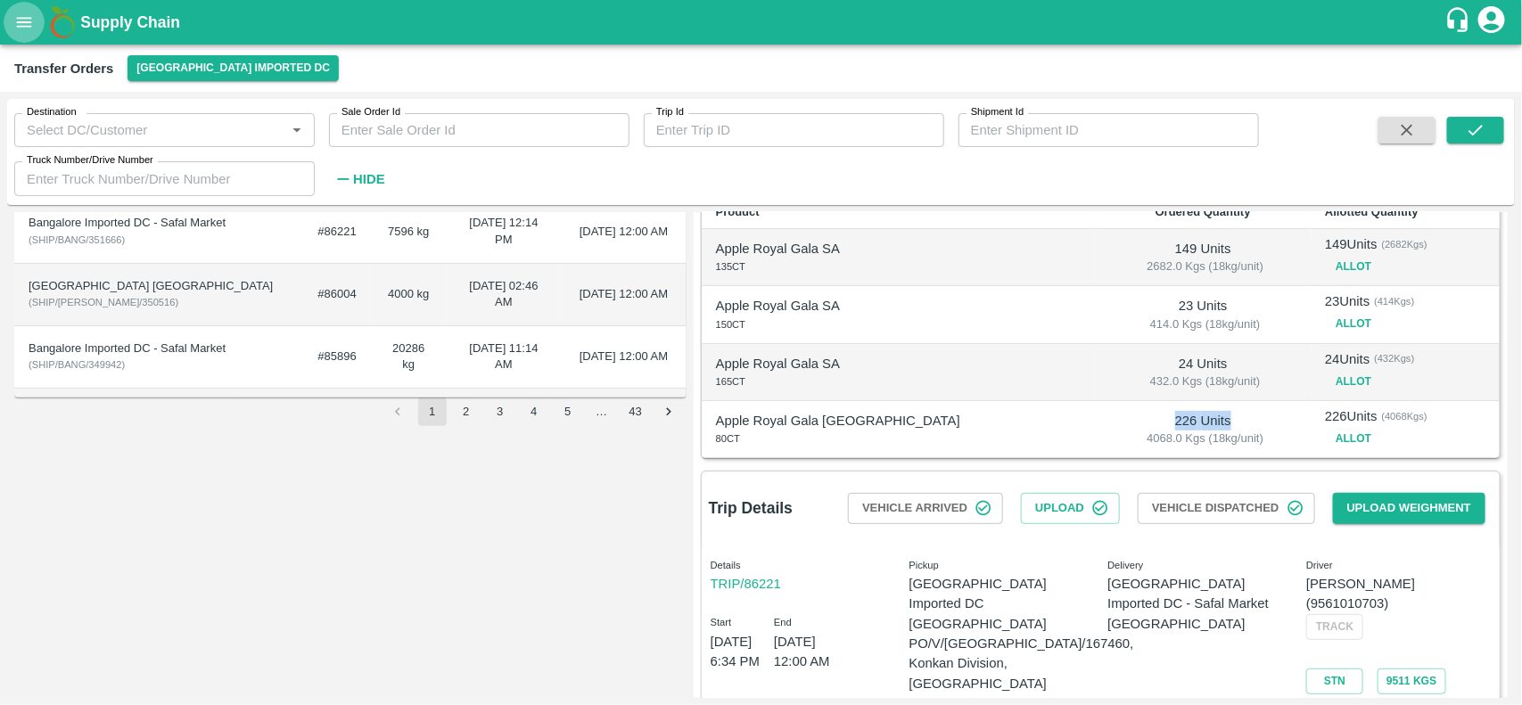
click at [7, 28] on button "open drawer" at bounding box center [24, 22] width 41 height 41
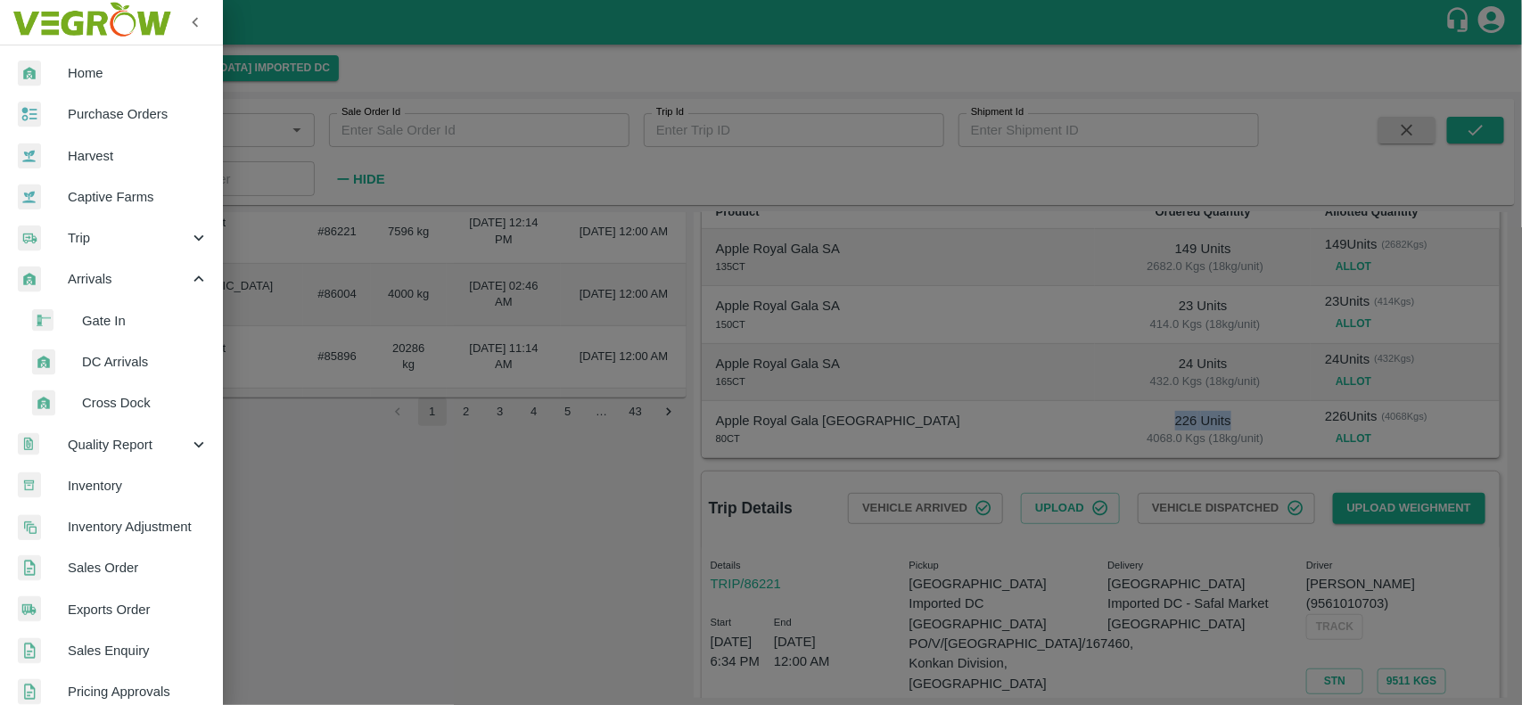
scroll to position [108, 0]
